Goal: Unclear

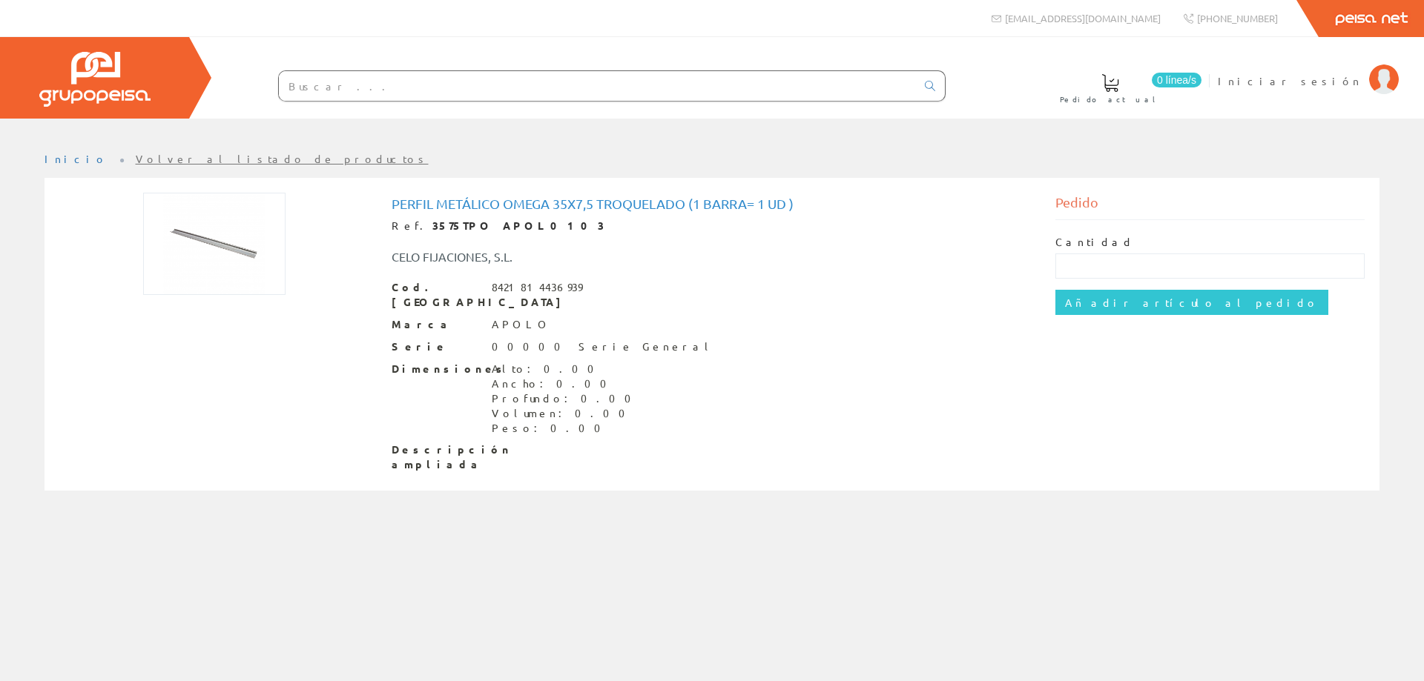
click at [239, 254] on img at bounding box center [214, 244] width 142 height 102
click at [251, 248] on img at bounding box center [214, 244] width 142 height 102
click at [254, 245] on img at bounding box center [214, 244] width 142 height 102
click at [208, 246] on img at bounding box center [214, 244] width 142 height 102
click at [237, 240] on img at bounding box center [214, 244] width 142 height 102
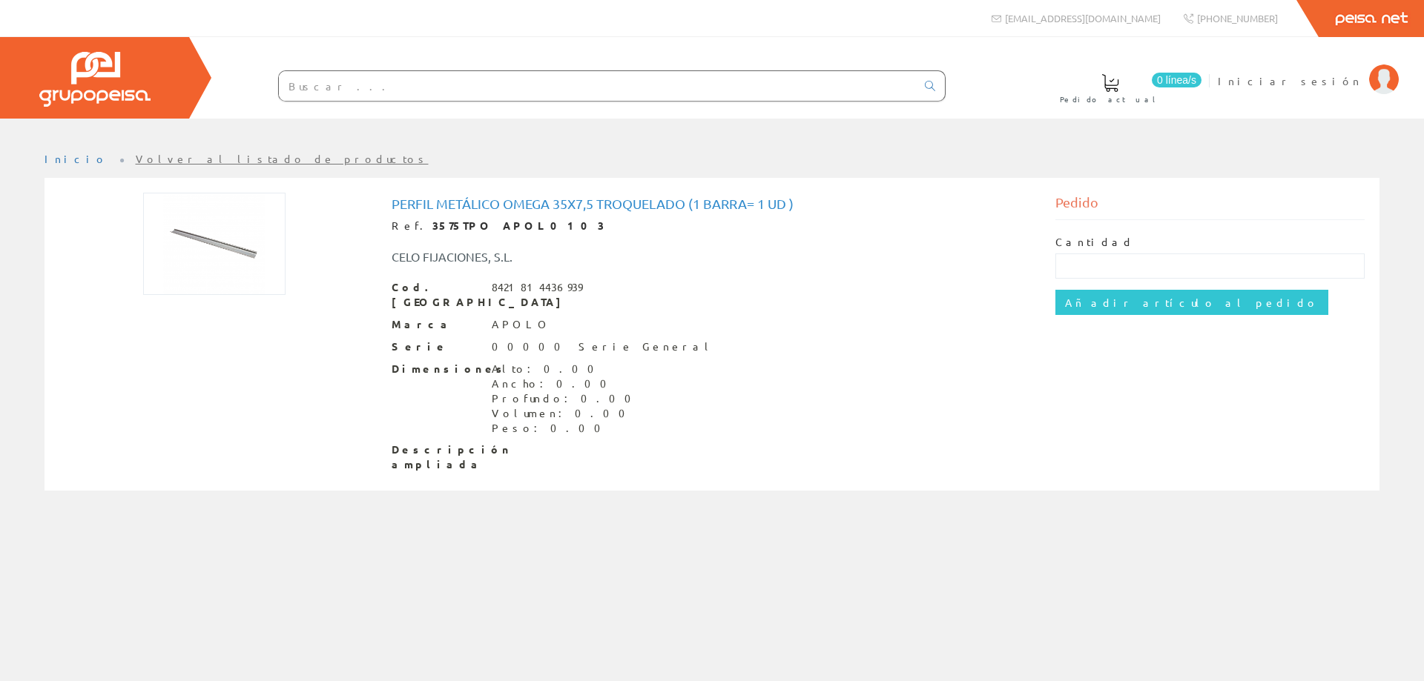
click at [237, 240] on img at bounding box center [214, 244] width 142 height 102
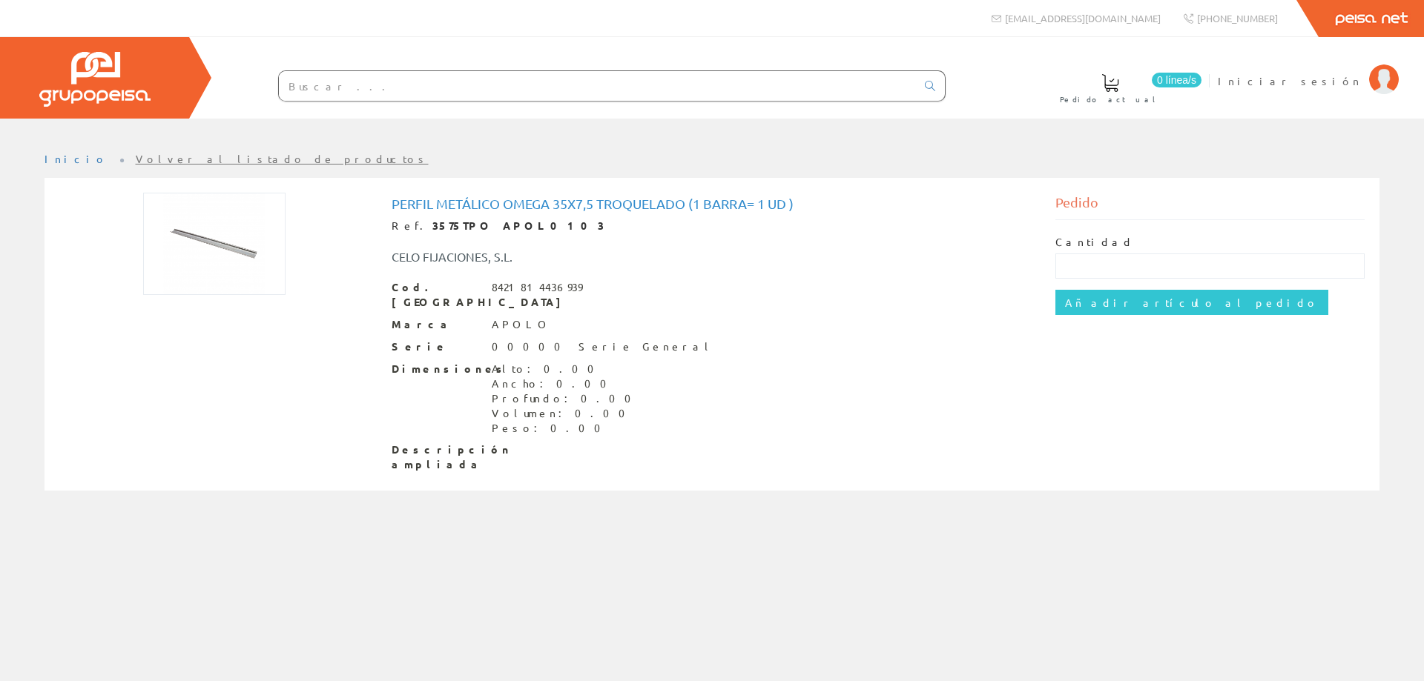
click at [237, 240] on img at bounding box center [214, 244] width 142 height 102
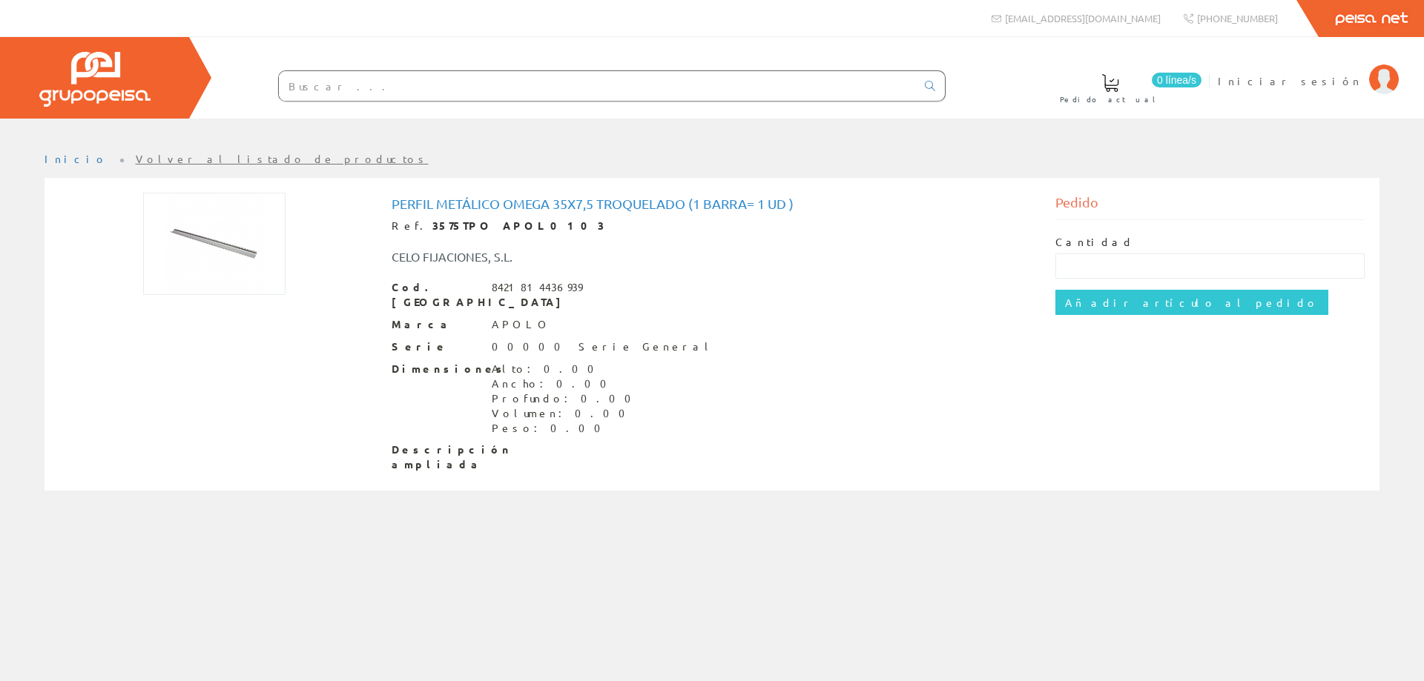
click at [237, 240] on img at bounding box center [214, 244] width 142 height 102
